Goal: Task Accomplishment & Management: Complete application form

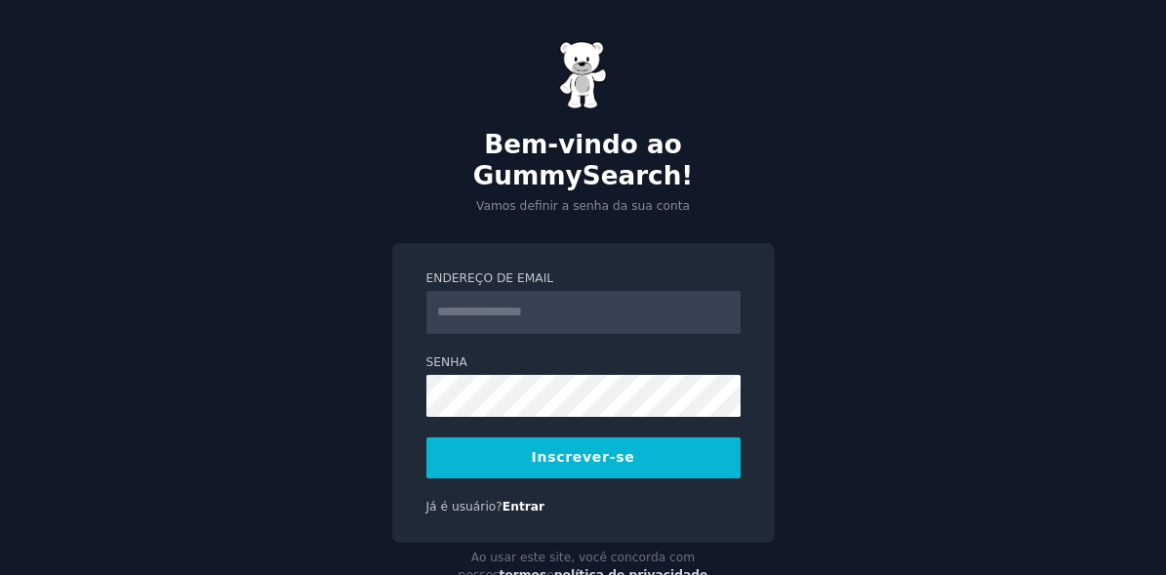
click at [591, 291] on input "Endereço de email" at bounding box center [583, 312] width 314 height 43
click at [637, 437] on button "Inscrever-se" at bounding box center [583, 457] width 314 height 41
click at [489, 291] on input "**********" at bounding box center [583, 312] width 314 height 43
type input "**********"
click at [630, 437] on button "Inscrever-se" at bounding box center [583, 457] width 314 height 41
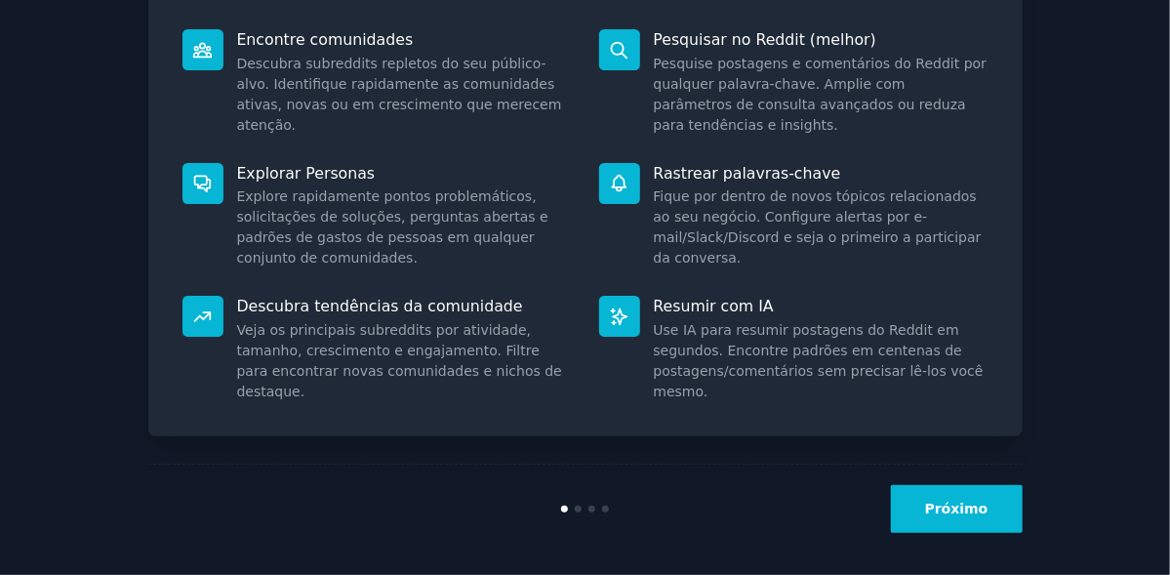
scroll to position [269, 0]
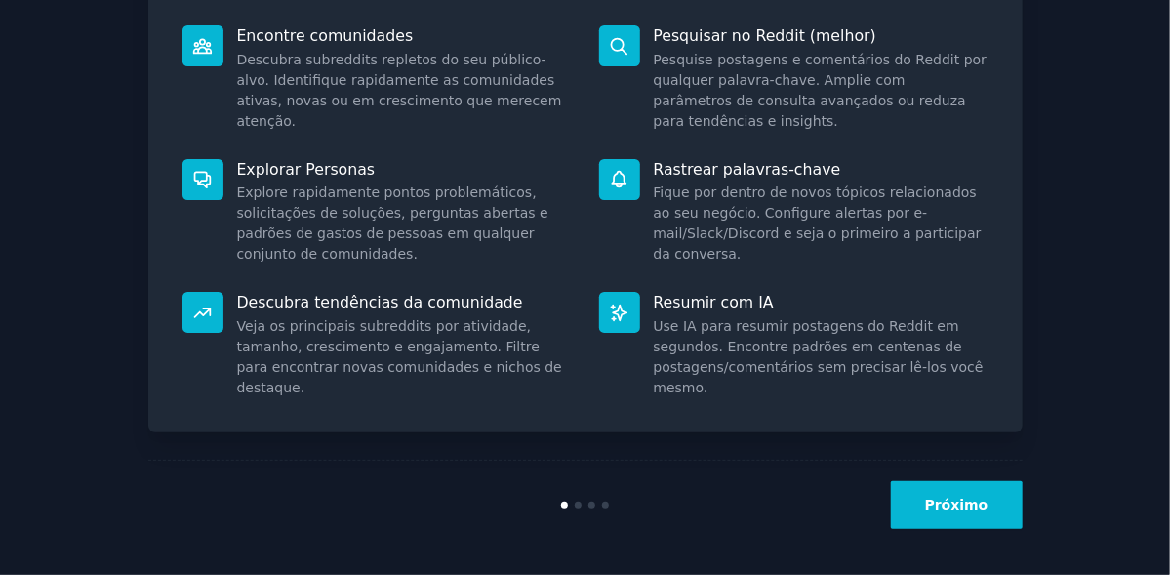
click at [957, 500] on font "Próximo" at bounding box center [956, 505] width 63 height 16
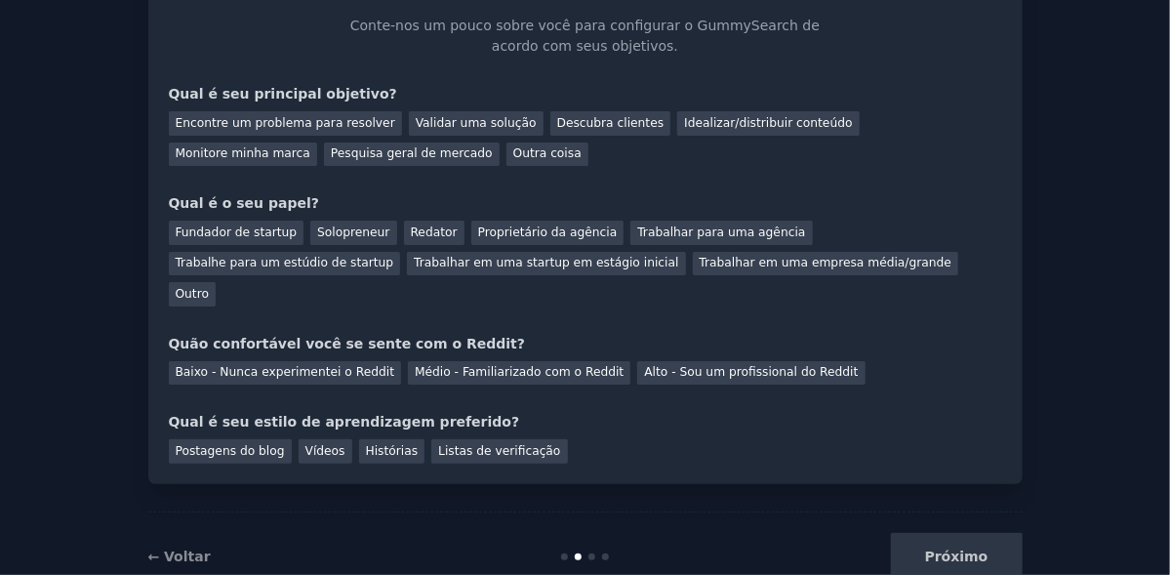
scroll to position [142, 0]
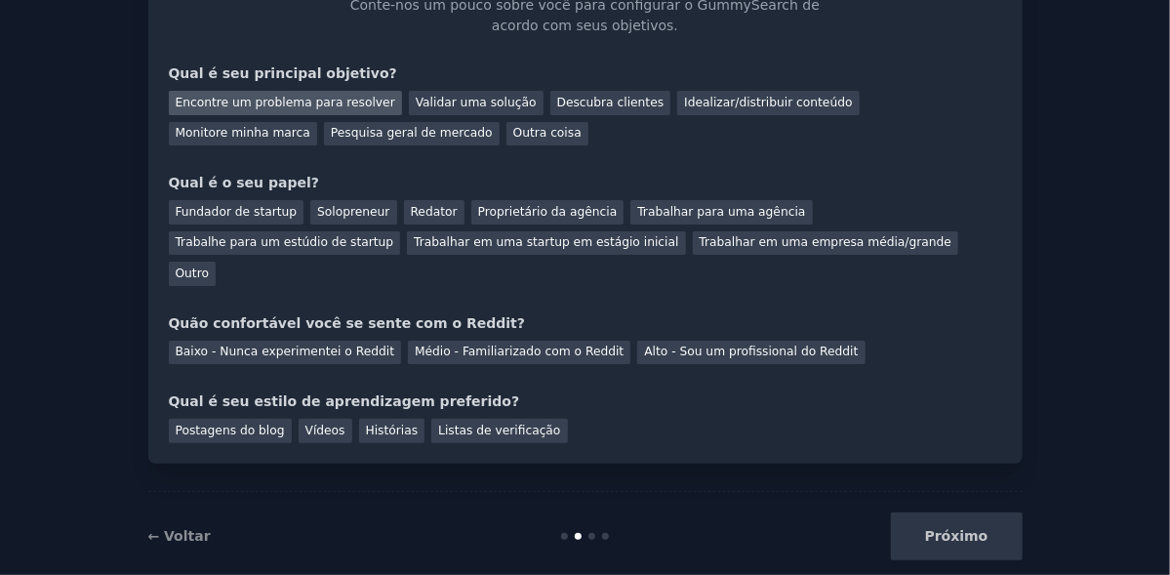
click at [268, 100] on font "Encontre um problema para resolver" at bounding box center [286, 103] width 220 height 14
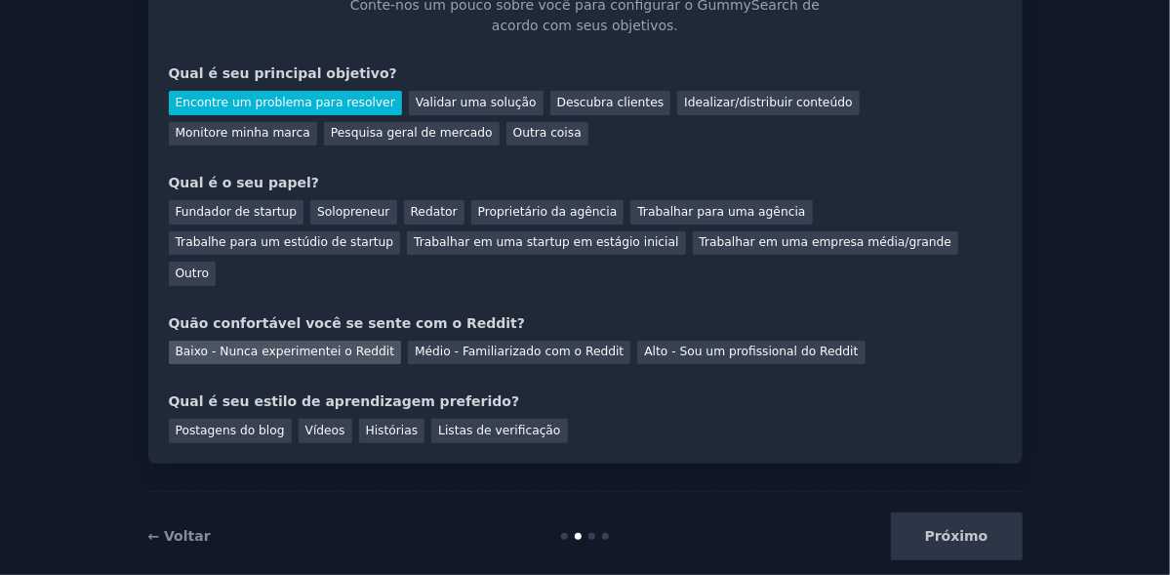
click at [292, 345] on font "Baixo - Nunca experimentei o Reddit" at bounding box center [286, 352] width 220 height 14
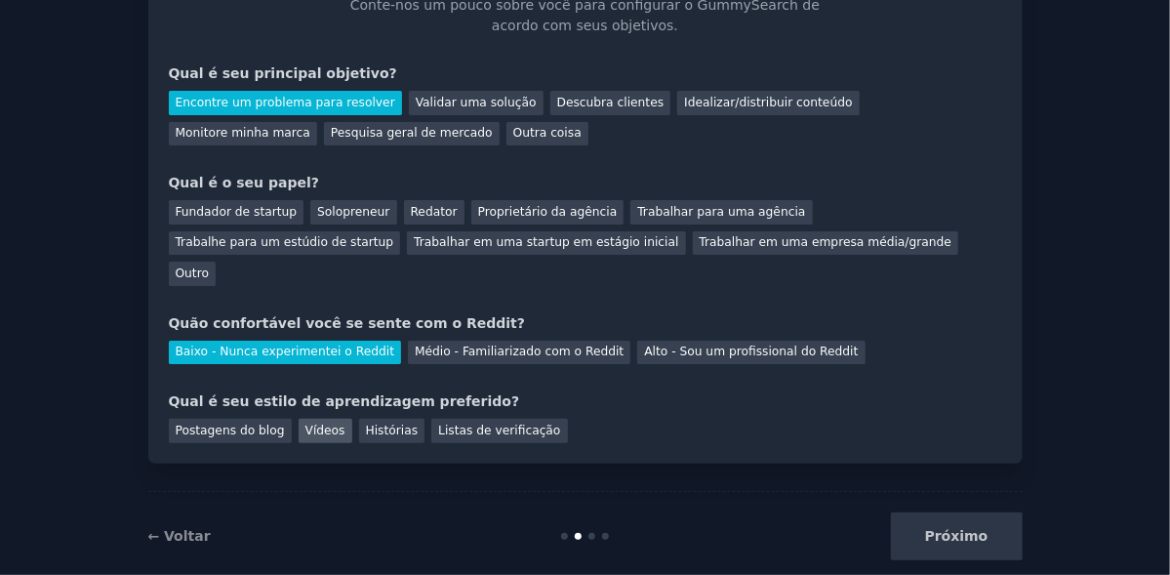
click at [305, 424] on font "Vídeos" at bounding box center [325, 431] width 40 height 14
click at [369, 424] on font "Histórias" at bounding box center [392, 431] width 53 height 14
click at [305, 424] on font "Vídeos" at bounding box center [325, 431] width 40 height 14
click at [209, 266] on font "Outro" at bounding box center [192, 273] width 33 height 14
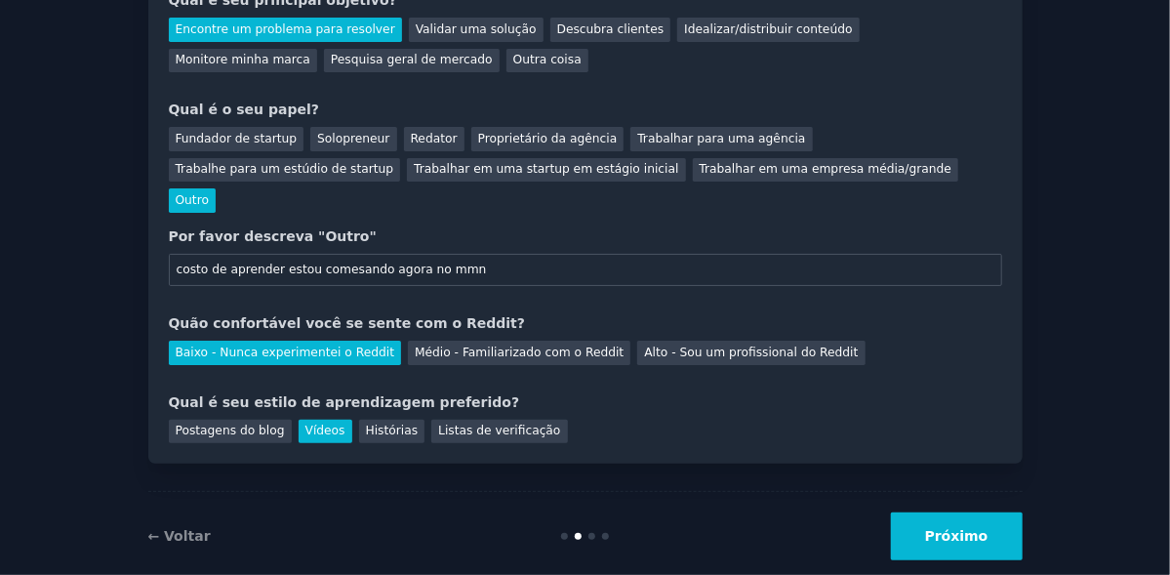
drag, startPoint x: 364, startPoint y: 241, endPoint x: 306, endPoint y: 240, distance: 57.6
click at [306, 254] on input "costo de aprender estou comesando agora no mmn" at bounding box center [585, 270] width 833 height 33
drag, startPoint x: 199, startPoint y: 238, endPoint x: 173, endPoint y: 243, distance: 26.8
click at [173, 254] on input "costo de aprender estou começando agora no mmn" at bounding box center [585, 270] width 833 height 33
type input "costo de aprender estou começando agora no mmn"
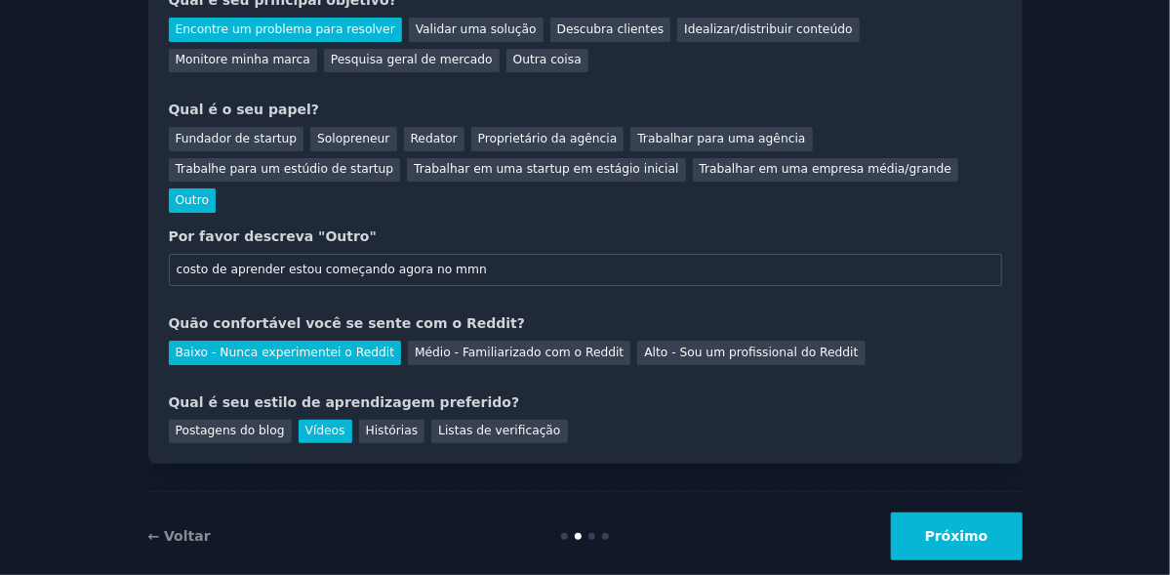
drag, startPoint x: 175, startPoint y: 242, endPoint x: 140, endPoint y: 181, distance: 70.8
click at [140, 181] on div "Seus objetivos Vamos nos conhecer [PERSON_NAME]-nos um pouco sobre você para co…" at bounding box center [585, 196] width 1116 height 769
click at [940, 528] on font "Próximo" at bounding box center [956, 536] width 63 height 16
